Goal: Check status: Check status

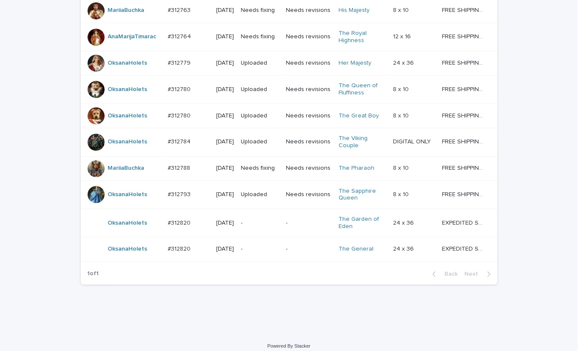
scroll to position [583, 0]
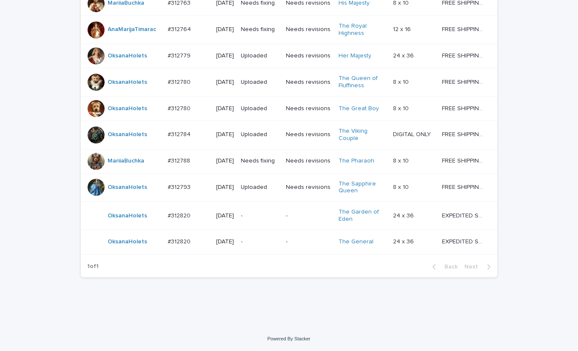
click at [265, 213] on p "-" at bounding box center [260, 215] width 38 height 7
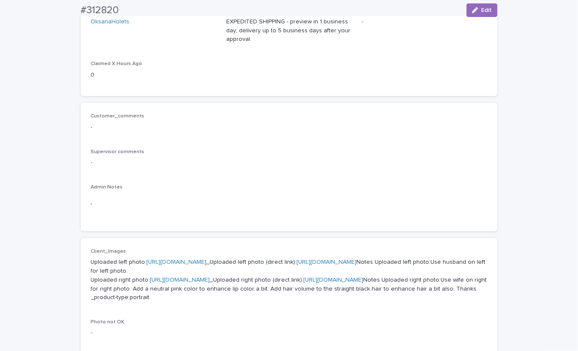
scroll to position [297, 0]
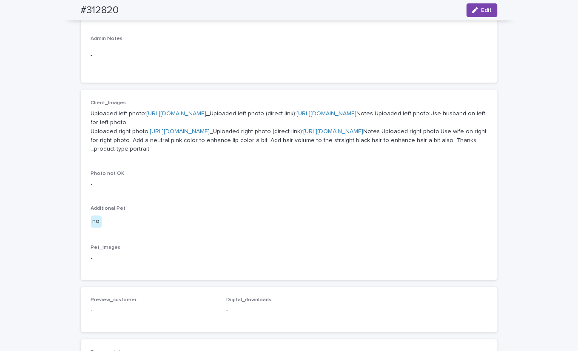
click at [207, 111] on link "https://cdn.shopify.com-uploadkit.app/s/files/1/0033/4807/0511/files/download.h…" at bounding box center [177, 114] width 60 height 6
click at [210, 134] on link "https://cdn.shopify.com-uploadkit.app/s/files/1/0033/4807/0511/files/download.h…" at bounding box center [180, 132] width 60 height 6
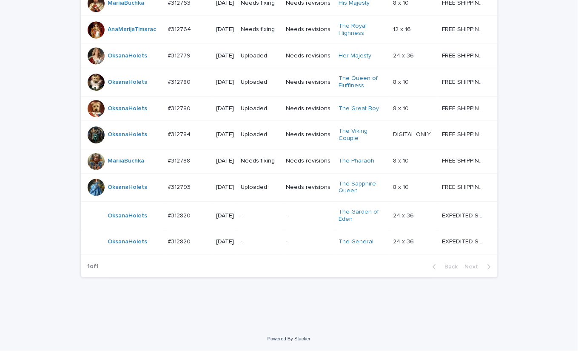
scroll to position [583, 0]
click at [257, 243] on p "-" at bounding box center [260, 241] width 38 height 7
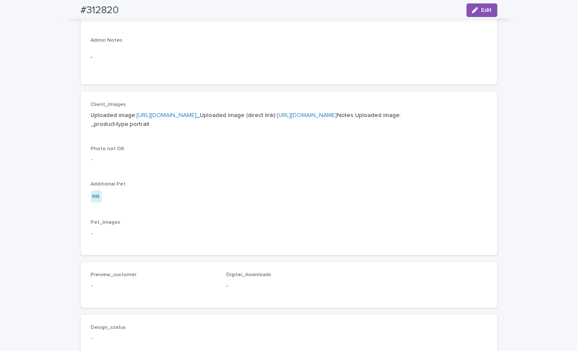
scroll to position [297, 0]
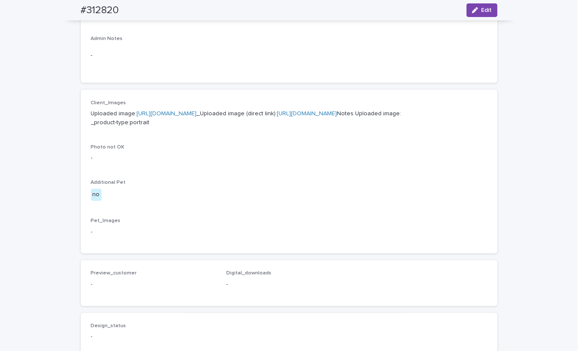
click at [197, 114] on link "https://cdn.shopify.com-uploadkit.app/s/files/1/0033/4807/0511/files/download.h…" at bounding box center [167, 114] width 60 height 6
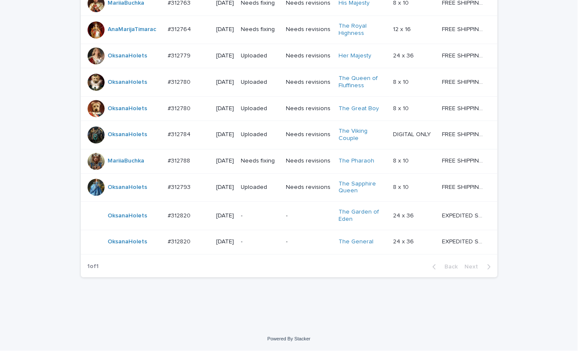
scroll to position [583, 0]
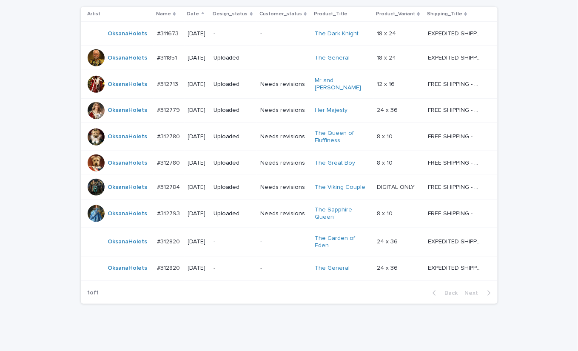
scroll to position [186, 0]
